Goal: Book appointment/travel/reservation

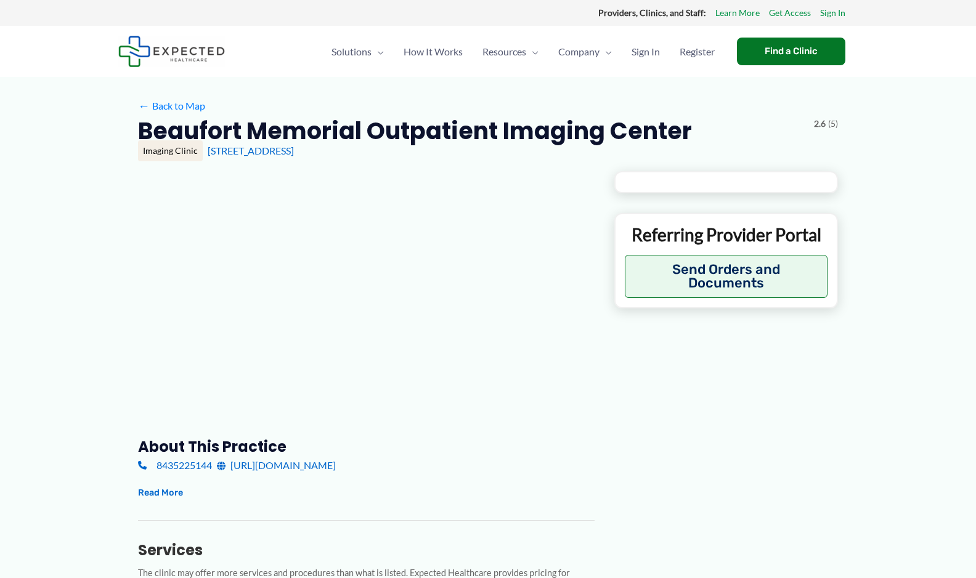
type input "**********"
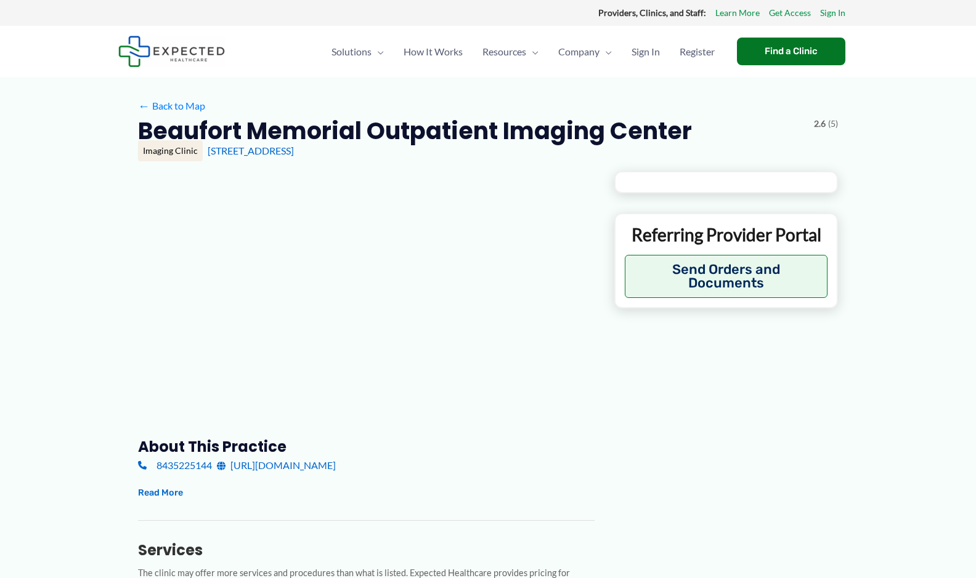
type input "**********"
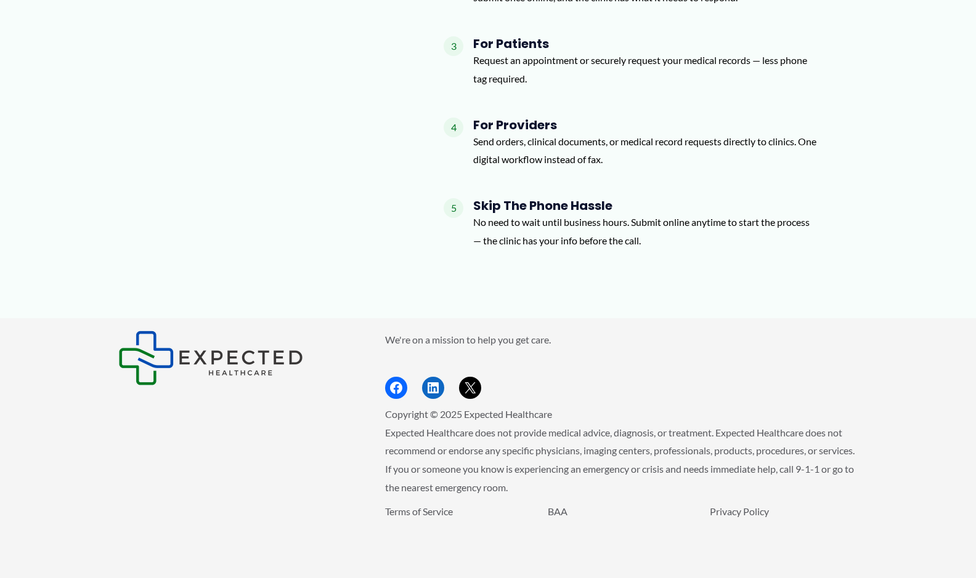
scroll to position [1663, 0]
